Goal: Task Accomplishment & Management: Use online tool/utility

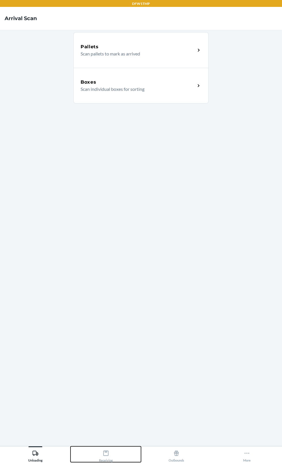
click at [106, 457] on icon at bounding box center [106, 453] width 6 height 6
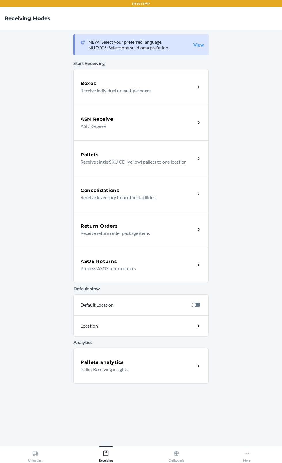
click at [156, 130] on div "ASN Receive ASN Receive" at bounding box center [140, 123] width 135 height 36
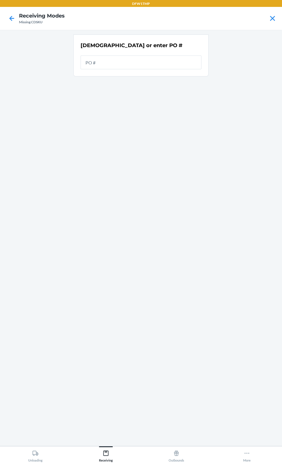
click at [151, 62] on input "text" at bounding box center [141, 63] width 121 height 14
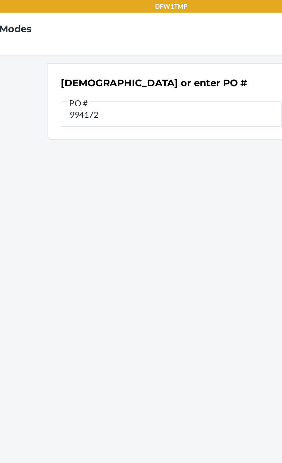
type input "9941723"
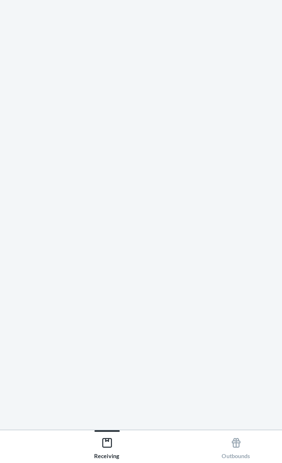
scroll to position [44, 0]
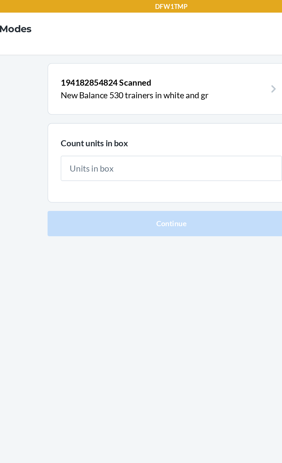
type input "1"
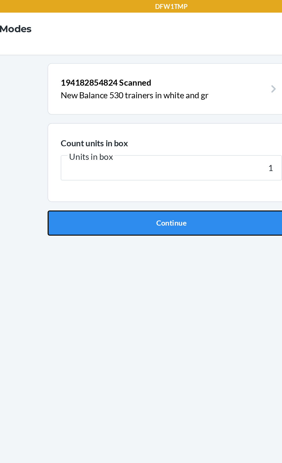
click at [155, 120] on button "Continue" at bounding box center [140, 122] width 135 height 14
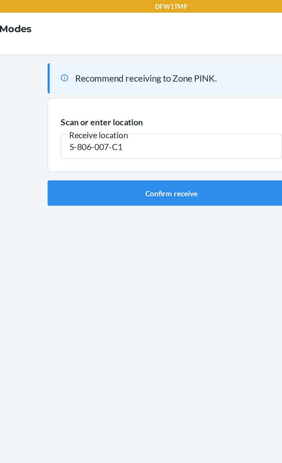
type input "S-806-007-C1"
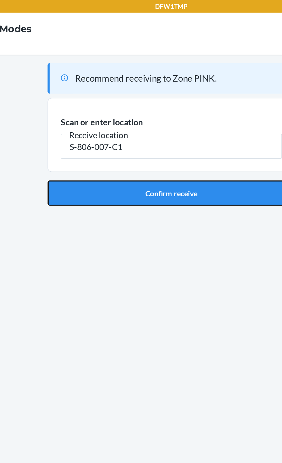
click at [137, 106] on button "Confirm receive" at bounding box center [140, 106] width 135 height 14
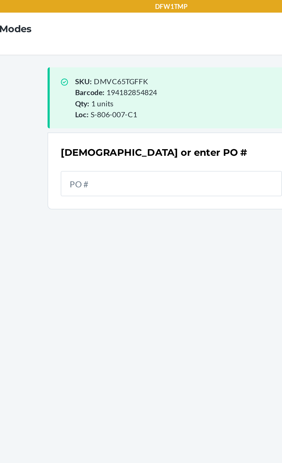
click at [138, 100] on input "text" at bounding box center [141, 100] width 121 height 14
type input "9941723"
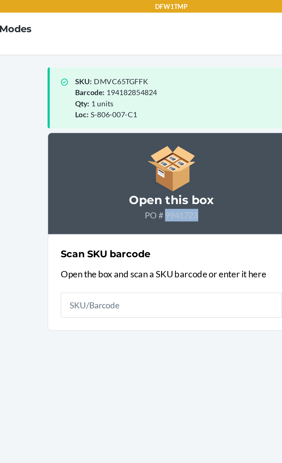
copy p "9941723"
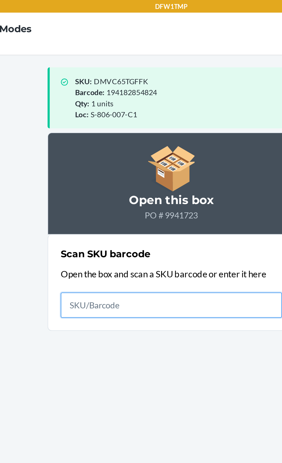
click at [125, 168] on input "text" at bounding box center [141, 167] width 121 height 14
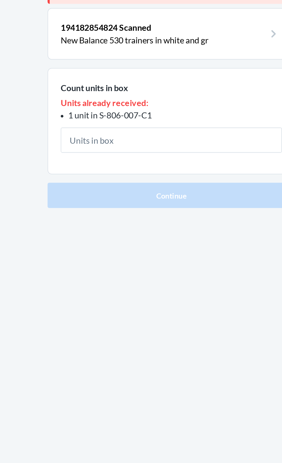
type input "6"
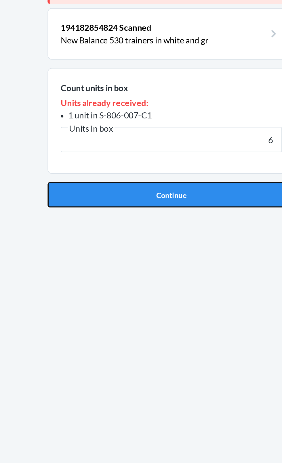
click at [155, 160] on button "Continue" at bounding box center [140, 156] width 135 height 14
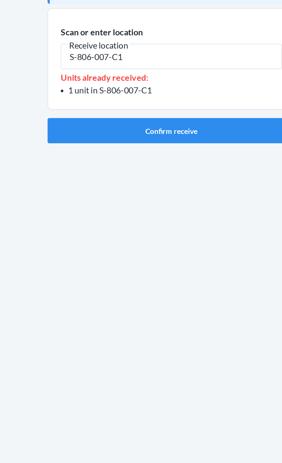
type input "S-806-007-C1"
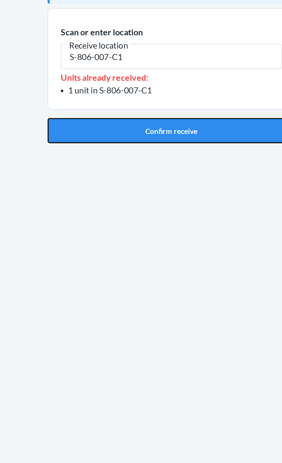
click at [158, 122] on button "Confirm receive" at bounding box center [140, 121] width 135 height 14
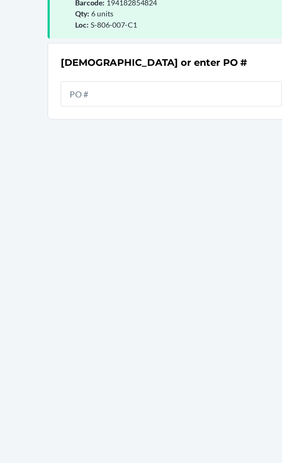
scroll to position [38, 0]
click at [131, 93] on input "text" at bounding box center [141, 100] width 121 height 14
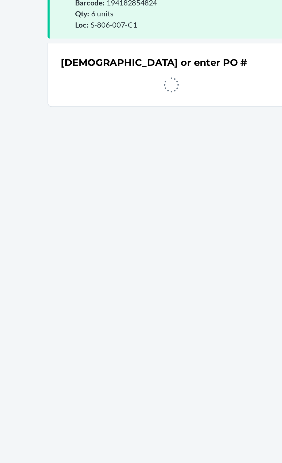
scroll to position [38, 0]
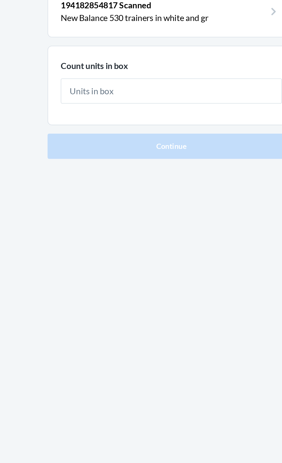
type input "6"
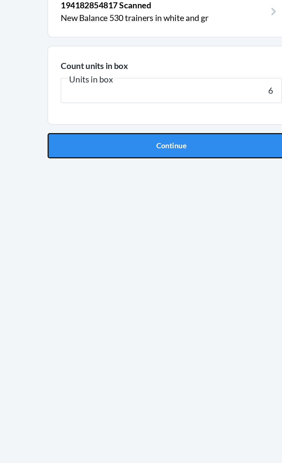
click at [146, 122] on button "Continue" at bounding box center [140, 122] width 135 height 14
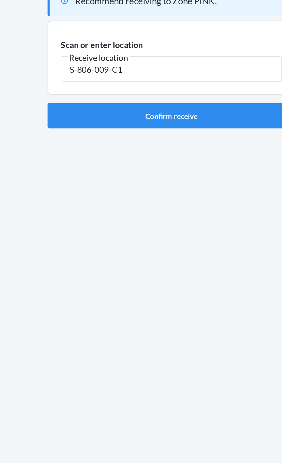
type input "S-806-009-C1"
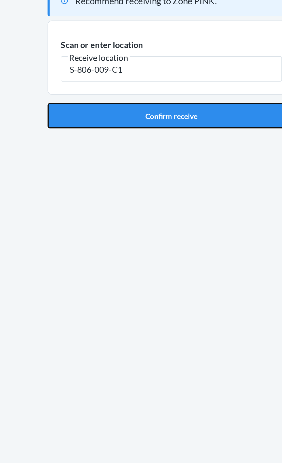
click at [142, 106] on button "Confirm receive" at bounding box center [140, 106] width 135 height 14
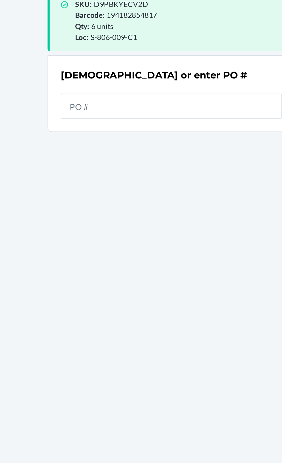
scroll to position [38, 0]
click at [131, 93] on input "text" at bounding box center [141, 100] width 121 height 14
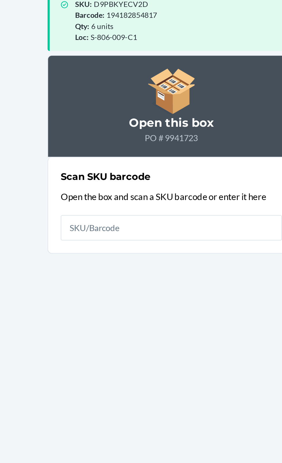
click at [198, 148] on div "SKU : D9PBKYECV2D Barcode : 194182854817 Qty : 6 units Loc : S-806-009-C1 Open …" at bounding box center [140, 238] width 135 height 407
click at [198, 149] on div "SKU : D9PBKYECV2D Barcode : 194182854817 Qty : 6 units Loc : S-806-009-C1 Open …" at bounding box center [140, 238] width 135 height 407
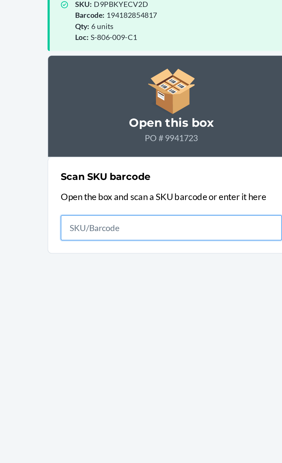
click at [150, 160] on input "text" at bounding box center [141, 167] width 121 height 14
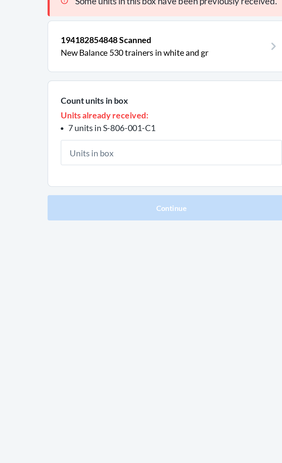
click at [133, 126] on input "text" at bounding box center [141, 126] width 121 height 14
type input "6"
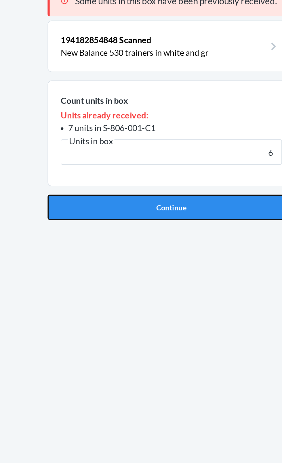
click at [154, 158] on button "Continue" at bounding box center [140, 156] width 135 height 14
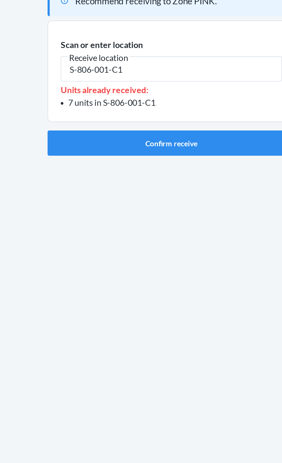
type input "S-806-001-C1"
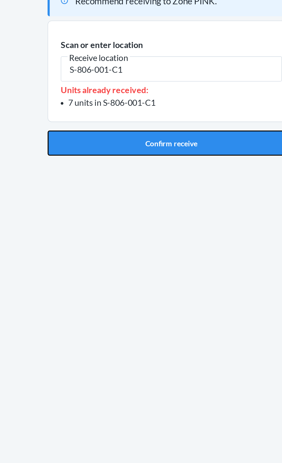
click at [146, 118] on button "Confirm receive" at bounding box center [140, 121] width 135 height 14
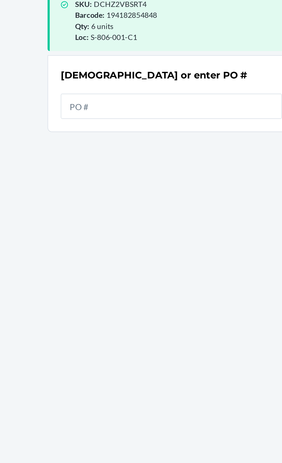
scroll to position [38, 0]
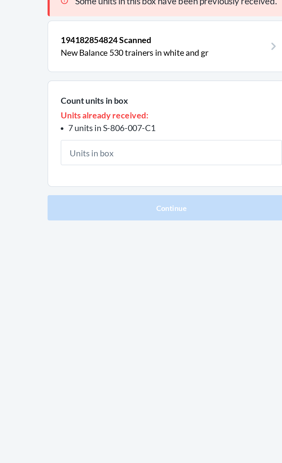
type input "6"
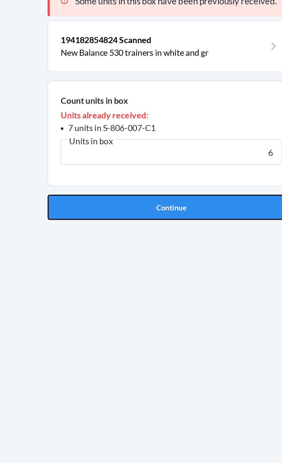
click at [151, 157] on button "Continue" at bounding box center [140, 156] width 135 height 14
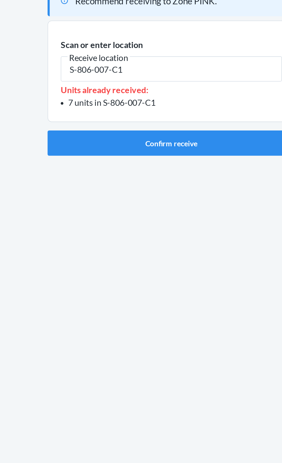
type input "S-806-007-C1"
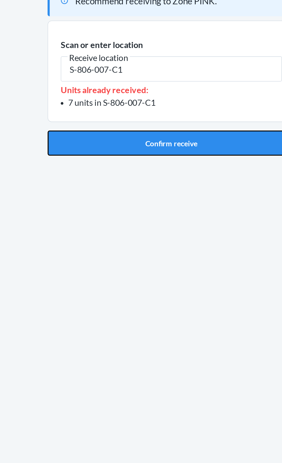
click at [135, 124] on button "Confirm receive" at bounding box center [140, 121] width 135 height 14
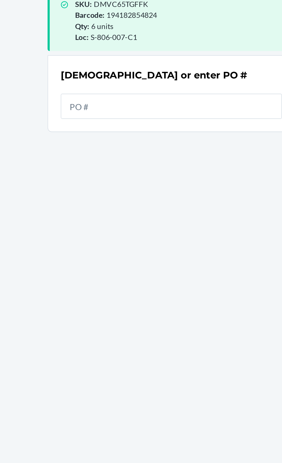
scroll to position [38, 0]
click at [143, 93] on input "text" at bounding box center [141, 100] width 121 height 14
click at [132, 93] on input "text" at bounding box center [141, 100] width 121 height 14
click at [120, 93] on input "text" at bounding box center [141, 100] width 121 height 14
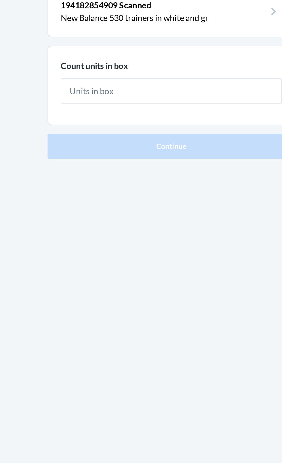
type input "6"
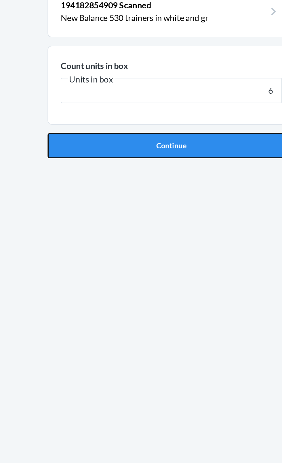
click at [153, 126] on button "Continue" at bounding box center [140, 122] width 135 height 14
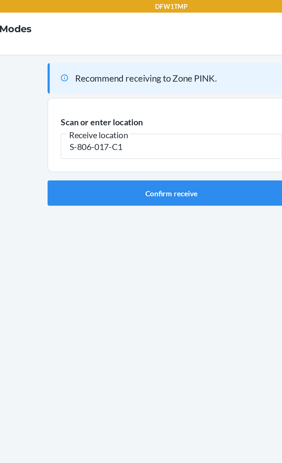
type input "S-806-017-C1"
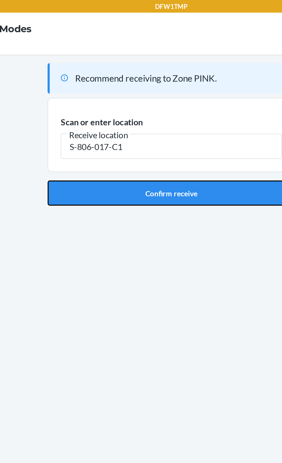
click at [150, 106] on button "Confirm receive" at bounding box center [140, 106] width 135 height 14
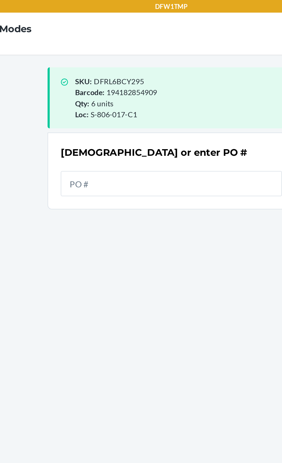
click at [52, 6] on div "DFW1TMP" at bounding box center [141, 3] width 282 height 7
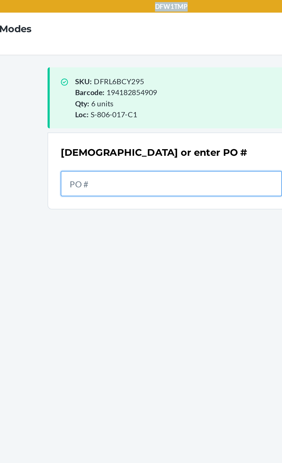
click at [138, 106] on input "text" at bounding box center [141, 100] width 121 height 14
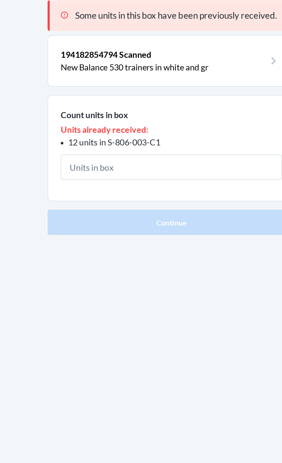
type input "6"
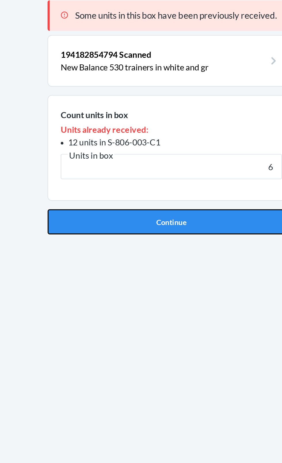
click at [156, 157] on button "Continue" at bounding box center [140, 156] width 135 height 14
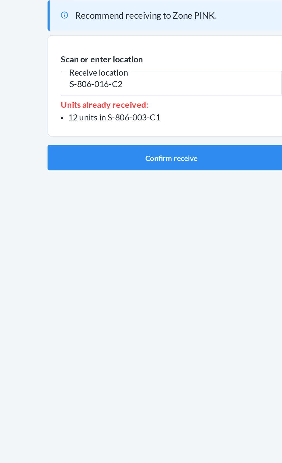
type input "S-806-016-C2"
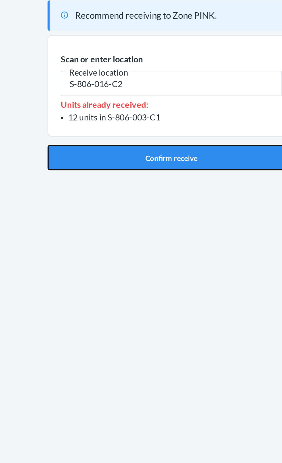
click at [143, 122] on button "Confirm receive" at bounding box center [140, 121] width 135 height 14
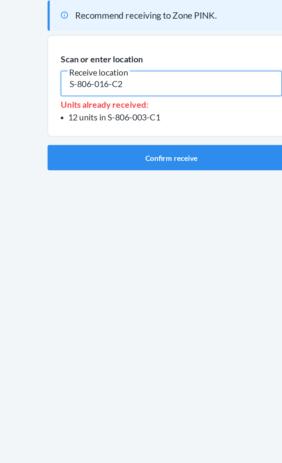
type input "S-806-016-C2"
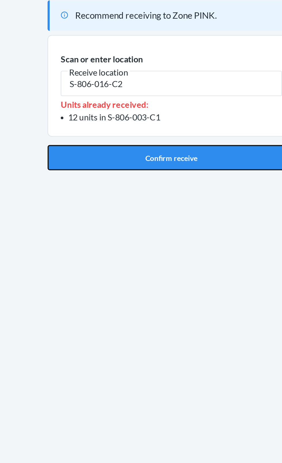
click at [145, 115] on button "Confirm receive" at bounding box center [140, 121] width 135 height 14
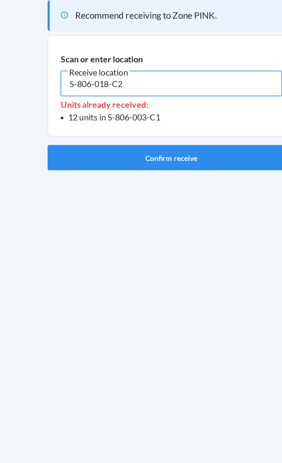
type input "S-806-018-C2"
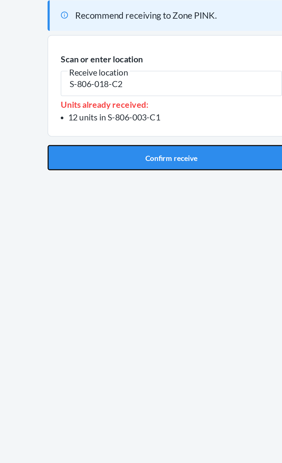
click at [136, 119] on button "Confirm receive" at bounding box center [140, 121] width 135 height 14
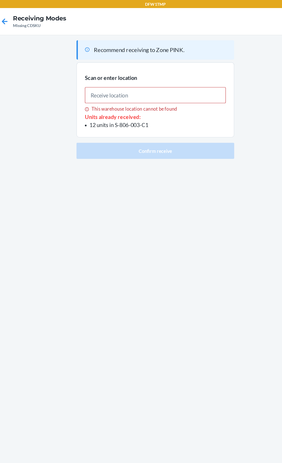
click at [24, 21] on div "Missing CDSKU" at bounding box center [42, 22] width 46 height 5
click at [16, 21] on icon at bounding box center [12, 19] width 10 height 10
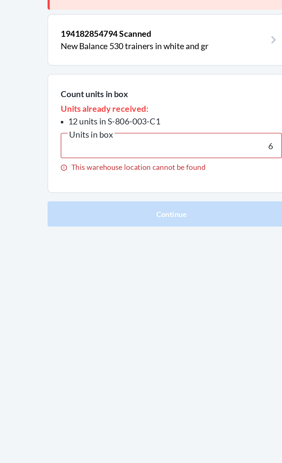
click at [164, 123] on input "6" at bounding box center [141, 125] width 121 height 14
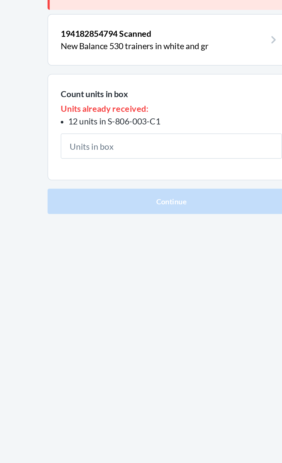
type input "6"
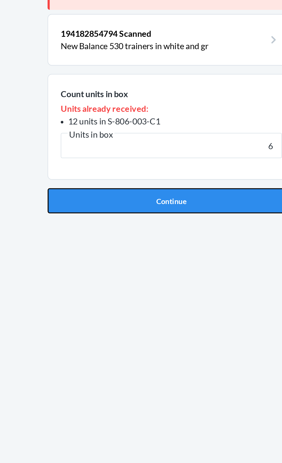
click at [153, 154] on button "Continue" at bounding box center [140, 156] width 135 height 14
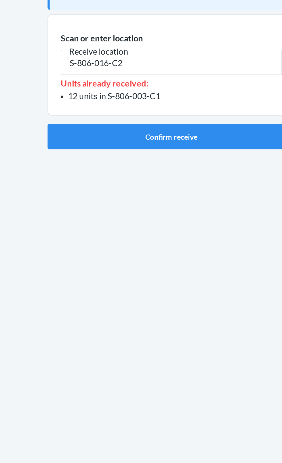
type input "S-806-016-C2"
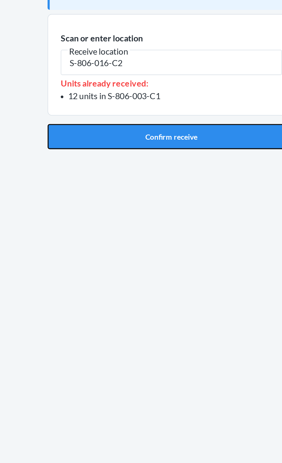
click at [151, 123] on button "Confirm receive" at bounding box center [140, 121] width 135 height 14
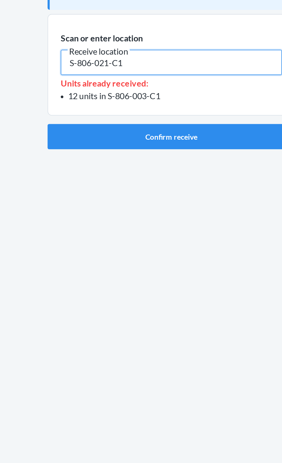
type input "S-806-021-C1"
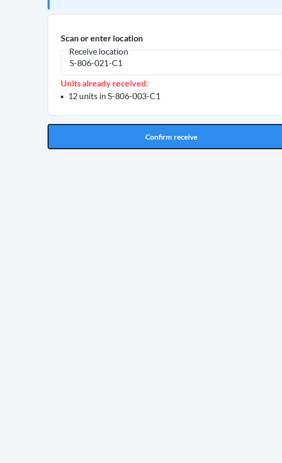
click at [147, 121] on button "Confirm receive" at bounding box center [140, 121] width 135 height 14
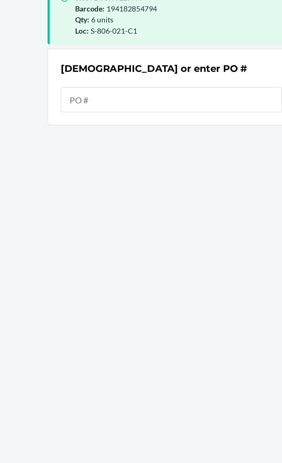
scroll to position [38, 0]
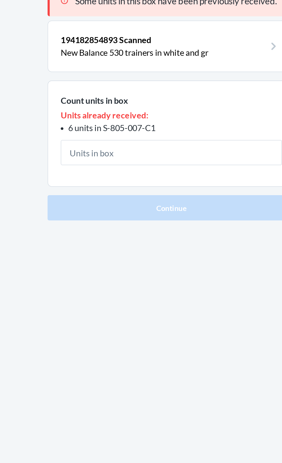
type input "6"
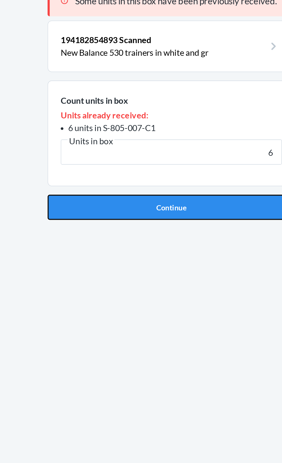
click at [149, 155] on button "Continue" at bounding box center [140, 156] width 135 height 14
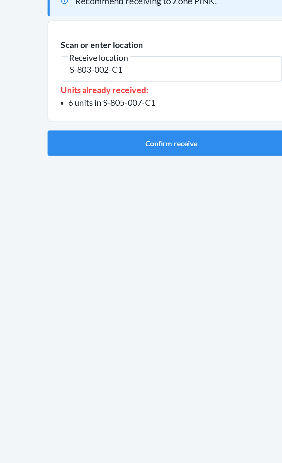
type input "S-803-002-C1"
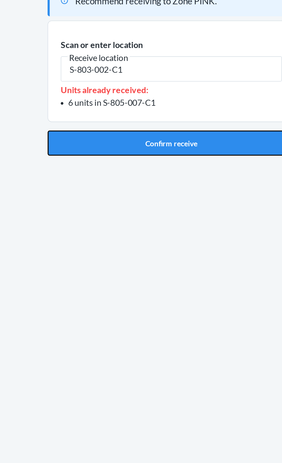
click at [138, 118] on button "Confirm receive" at bounding box center [140, 121] width 135 height 14
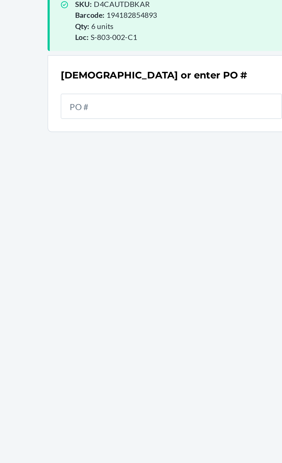
scroll to position [38, 0]
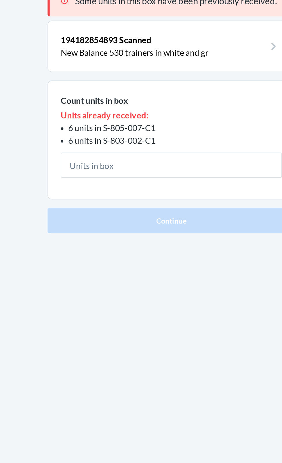
type input "6"
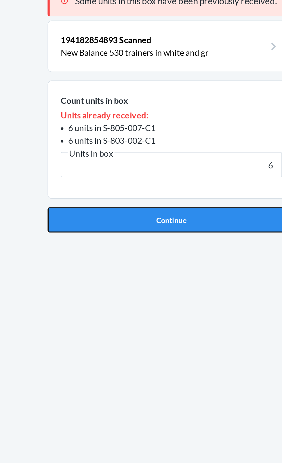
click at [150, 162] on button "Continue" at bounding box center [140, 163] width 135 height 14
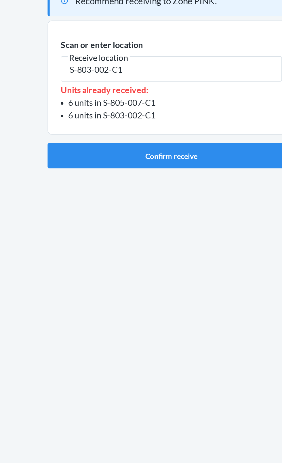
type input "S-803-002-C1"
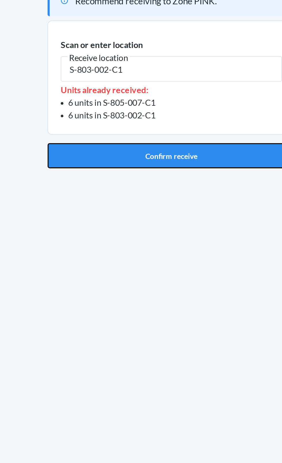
click at [142, 129] on button "Confirm receive" at bounding box center [140, 127] width 135 height 14
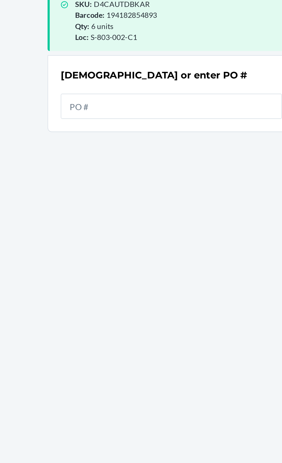
scroll to position [38, 0]
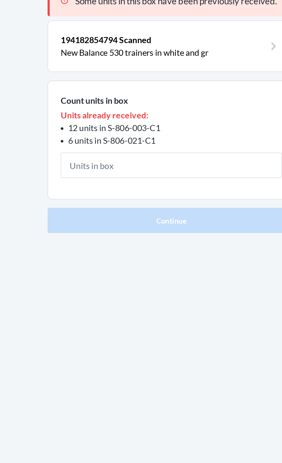
click at [139, 134] on input "text" at bounding box center [141, 133] width 121 height 14
type input "2"
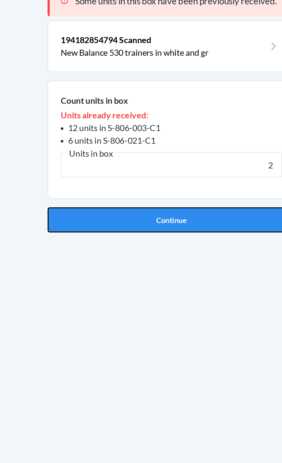
click at [148, 162] on button "Continue" at bounding box center [140, 163] width 135 height 14
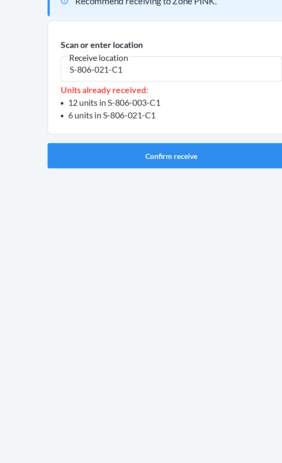
type input "S-806-021-C1"
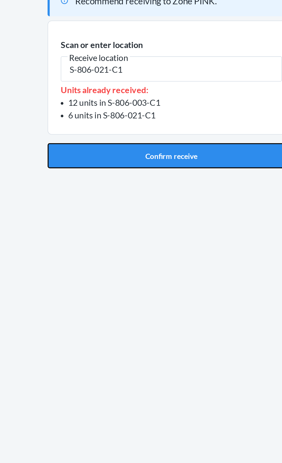
click at [144, 129] on button "Confirm receive" at bounding box center [140, 127] width 135 height 14
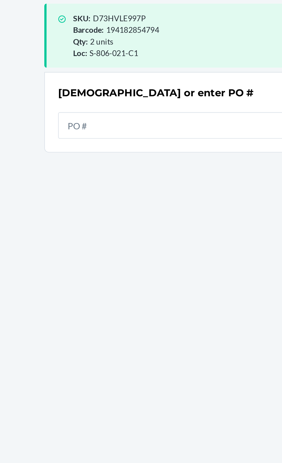
scroll to position [38, 0]
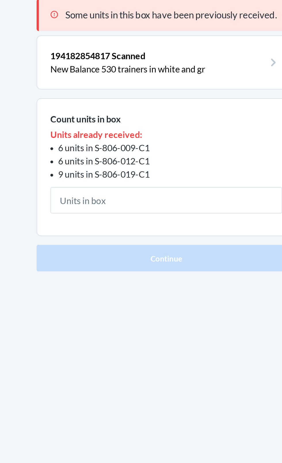
type input "6"
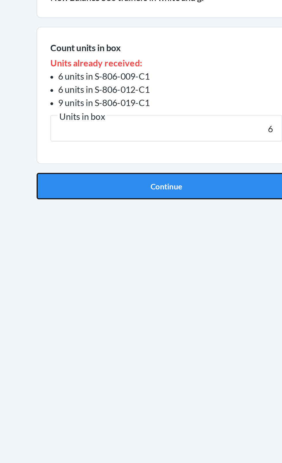
click at [160, 164] on button "Continue" at bounding box center [140, 169] width 135 height 14
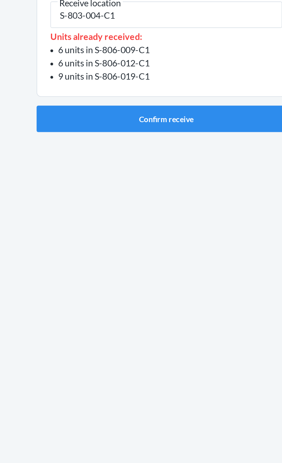
type input "S-803-004-C1"
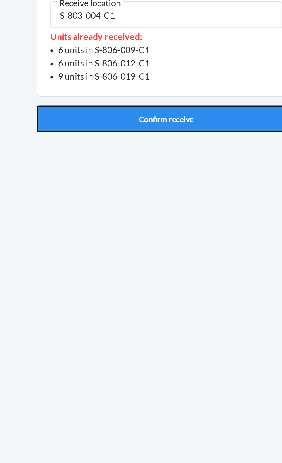
click at [139, 133] on button "Confirm receive" at bounding box center [140, 134] width 135 height 14
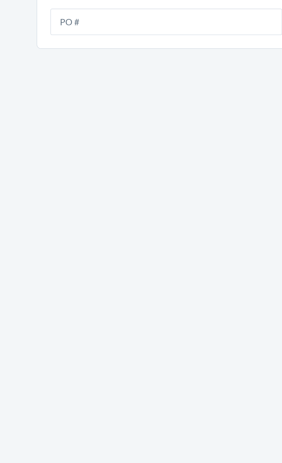
type input "9941723"
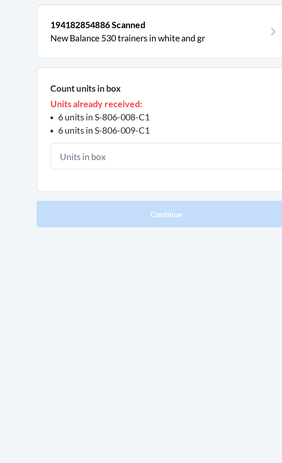
click at [139, 133] on input "text" at bounding box center [141, 133] width 121 height 14
type input "6"
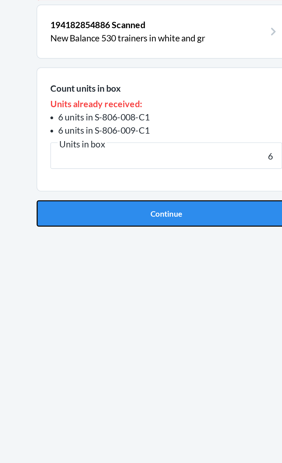
click at [152, 165] on button "Continue" at bounding box center [140, 163] width 135 height 14
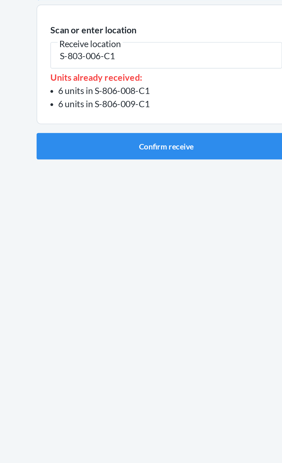
type input "S-803-006-C1"
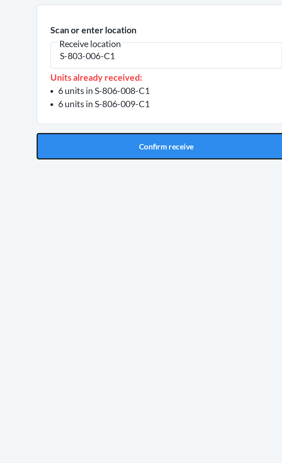
click at [146, 129] on button "Confirm receive" at bounding box center [140, 127] width 135 height 14
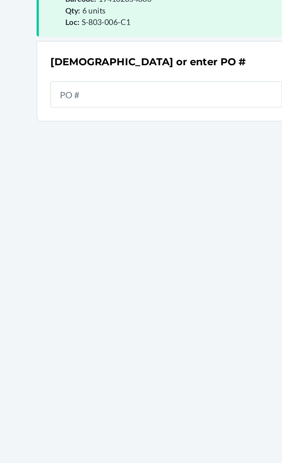
scroll to position [38, 0]
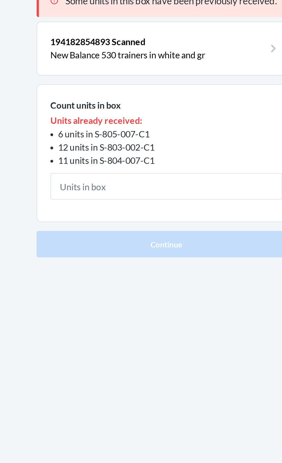
type input "6"
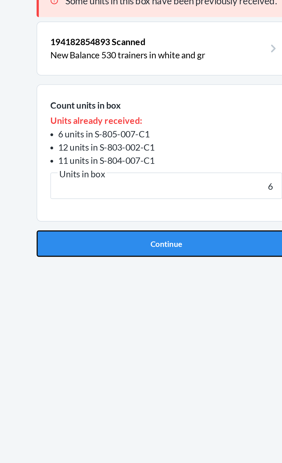
click at [147, 169] on button "Continue" at bounding box center [140, 169] width 135 height 14
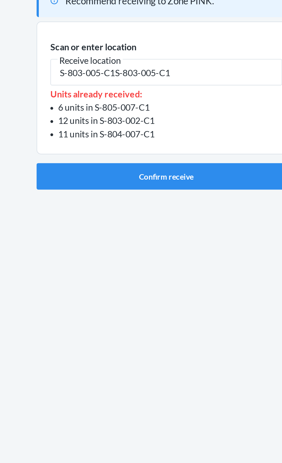
click at [162, 81] on input "S-803-005-C1S-803-005-C1" at bounding box center [141, 80] width 121 height 14
type input "S-803-005-C1"
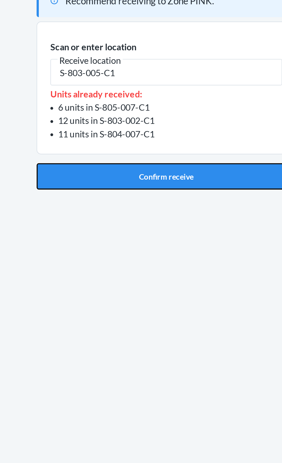
click at [156, 141] on button "Confirm receive" at bounding box center [140, 134] width 135 height 14
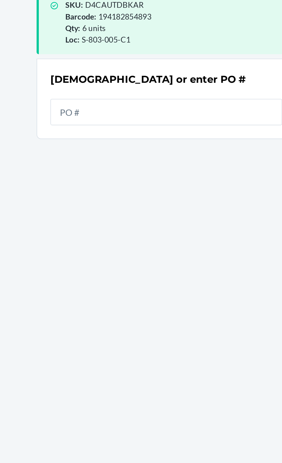
scroll to position [38, 0]
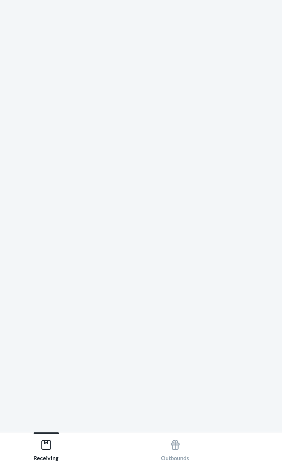
scroll to position [44, 0]
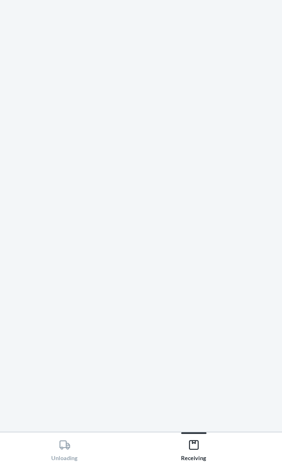
click at [131, 392] on div "Box receive restarted. Do not navigate using the browser's back button. Scan or…" at bounding box center [140, 238] width 135 height 407
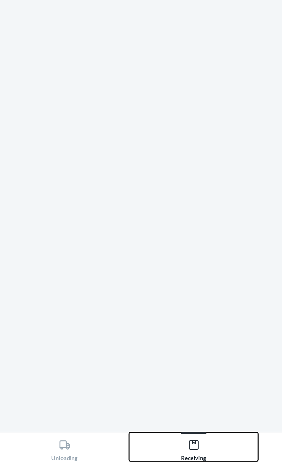
click at [111, 457] on div "Receiving" at bounding box center [106, 455] width 14 height 14
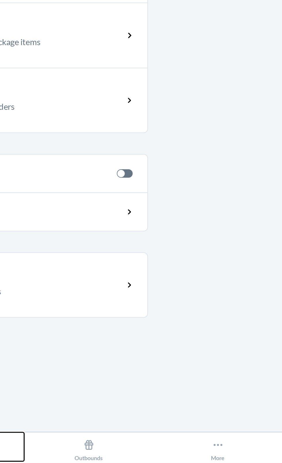
scroll to position [44, 0]
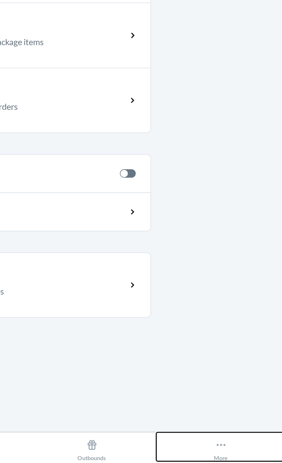
click at [248, 454] on icon at bounding box center [246, 453] width 5 height 1
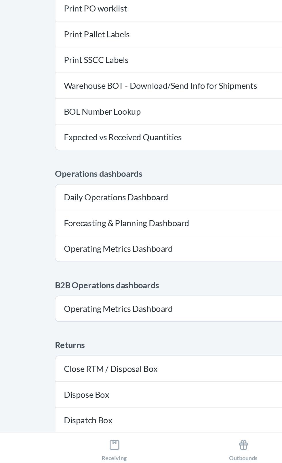
scroll to position [45, 0]
